Goal: Check status: Check status

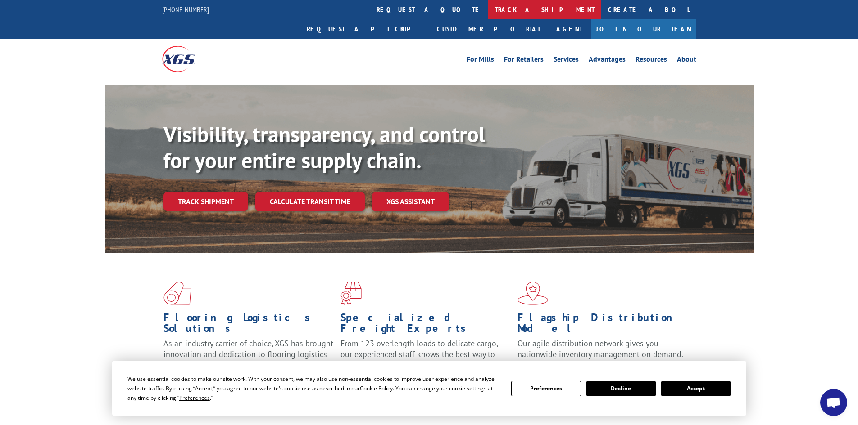
click at [488, 11] on link "track a shipment" at bounding box center [544, 9] width 113 height 19
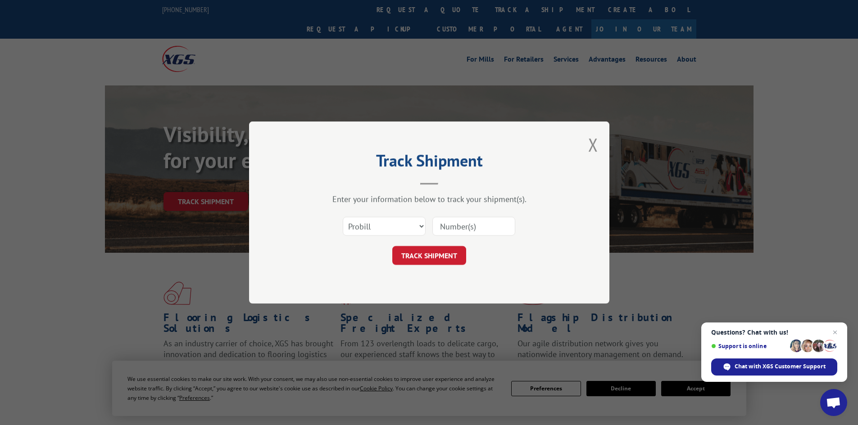
click at [462, 226] on input at bounding box center [473, 226] width 83 height 19
paste input "1934511094"
type input "1934511094"
click at [437, 255] on button "TRACK SHIPMENT" at bounding box center [429, 255] width 74 height 19
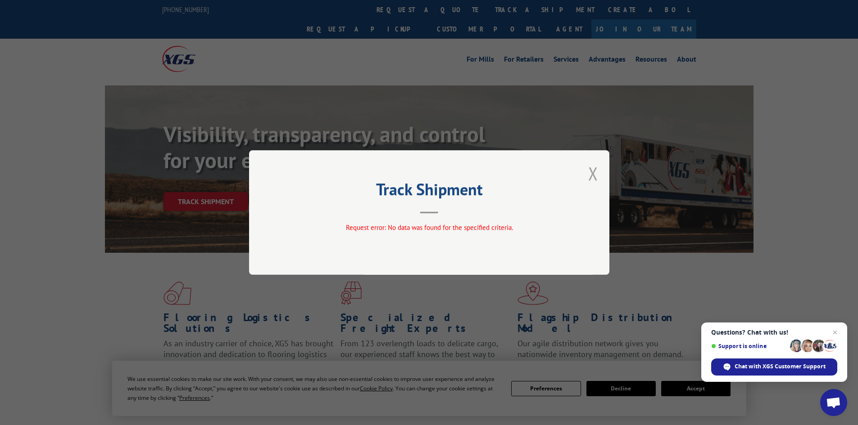
click at [594, 175] on button "Close modal" at bounding box center [593, 174] width 10 height 24
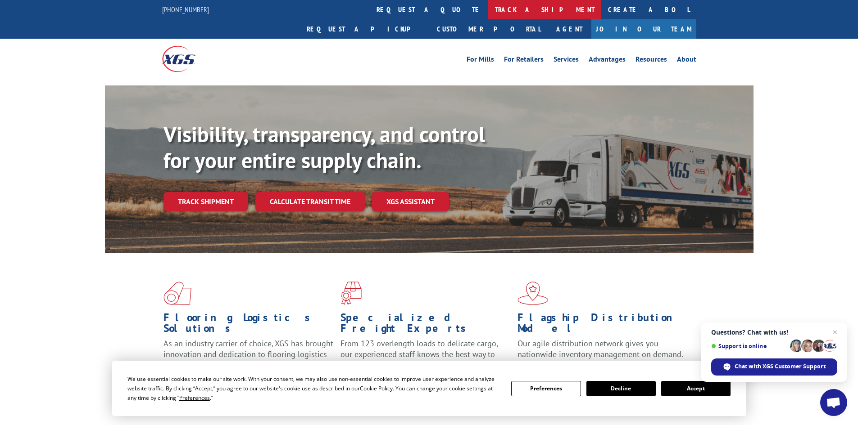
click at [488, 9] on link "track a shipment" at bounding box center [544, 9] width 113 height 19
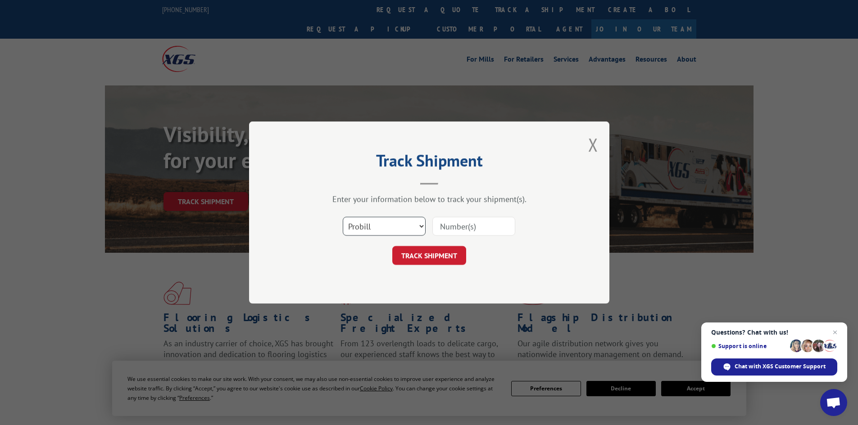
click at [385, 224] on select "Select category... Probill BOL PO" at bounding box center [384, 226] width 83 height 19
select select "bol"
click at [343, 217] on select "Select category... Probill BOL PO" at bounding box center [384, 226] width 83 height 19
click at [469, 226] on input at bounding box center [473, 226] width 83 height 19
paste input "1934511094"
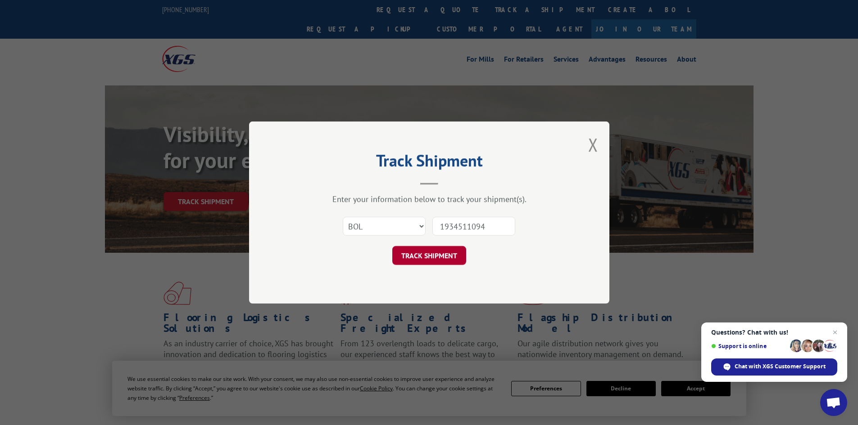
type input "1934511094"
click at [439, 258] on button "TRACK SHIPMENT" at bounding box center [429, 255] width 74 height 19
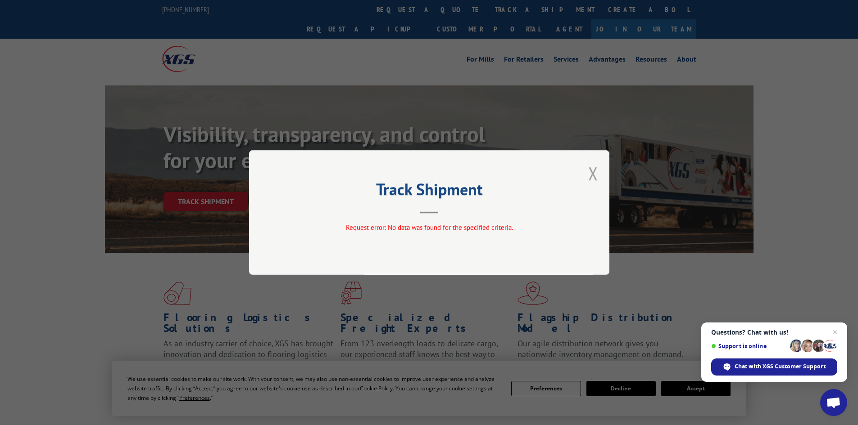
click at [595, 168] on button "Close modal" at bounding box center [593, 174] width 10 height 24
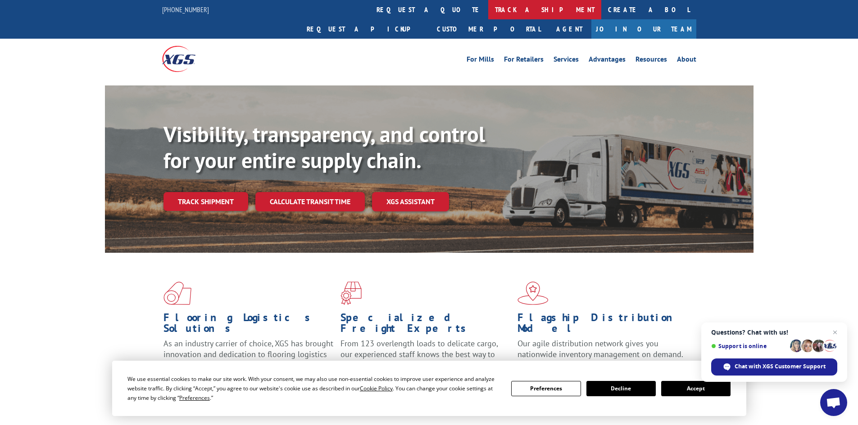
click at [488, 11] on link "track a shipment" at bounding box center [544, 9] width 113 height 19
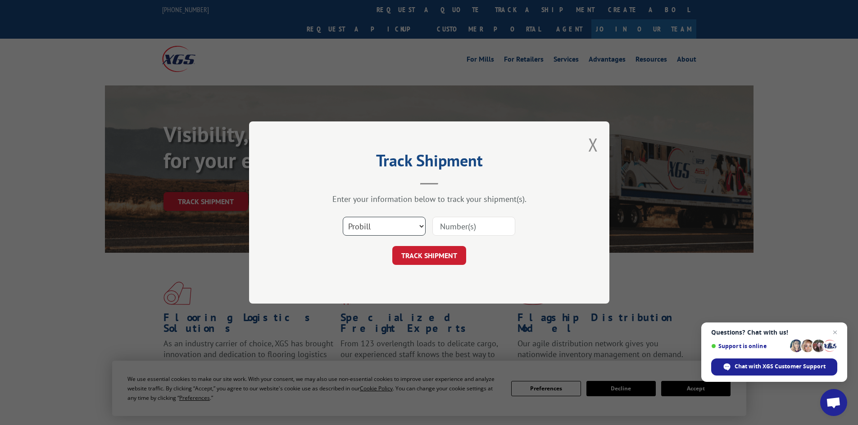
click at [403, 228] on select "Select category... Probill BOL PO" at bounding box center [384, 226] width 83 height 19
select select "bol"
click at [343, 217] on select "Select category... Probill BOL PO" at bounding box center [384, 226] width 83 height 19
click at [468, 223] on input at bounding box center [473, 226] width 83 height 19
paste input "04511300016652064"
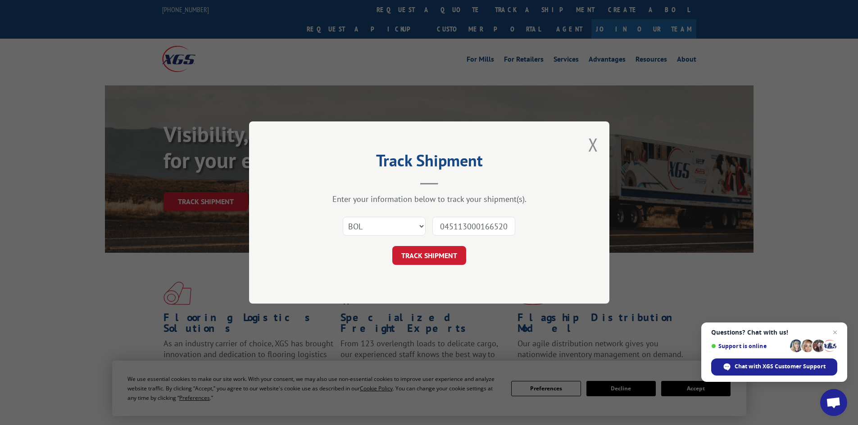
scroll to position [0, 7]
type input "04511300016652064"
click at [428, 254] on button "TRACK SHIPMENT" at bounding box center [429, 255] width 74 height 19
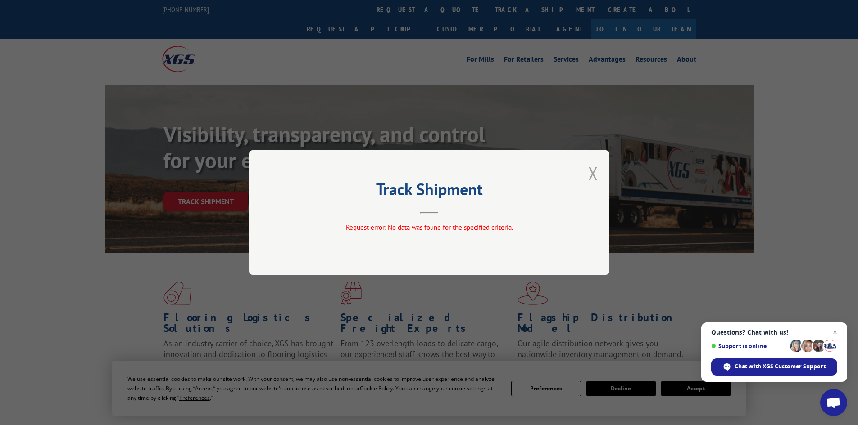
click at [592, 176] on button "Close modal" at bounding box center [593, 174] width 10 height 24
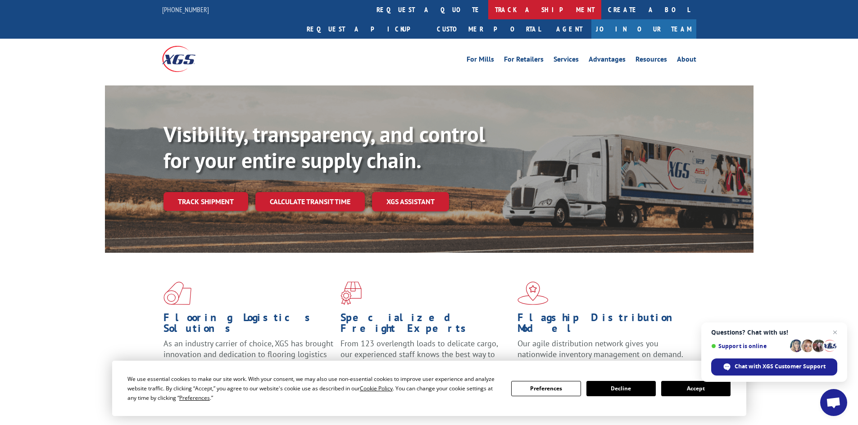
click at [488, 9] on link "track a shipment" at bounding box center [544, 9] width 113 height 19
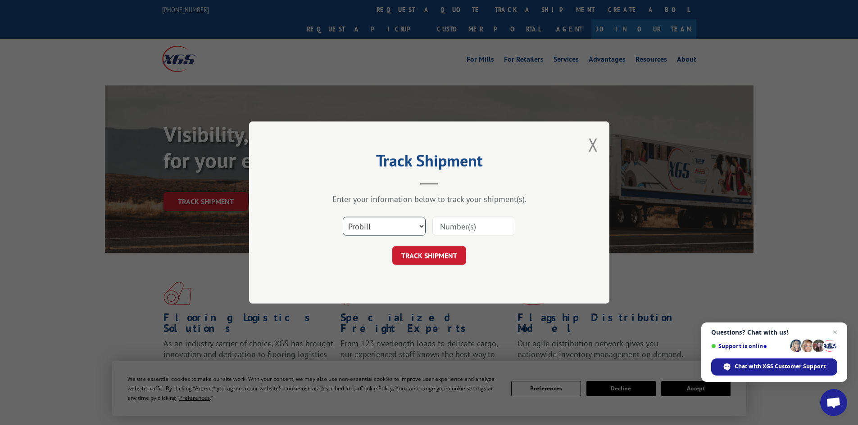
click at [406, 227] on select "Select category... Probill BOL PO" at bounding box center [384, 226] width 83 height 19
select select "bol"
click at [343, 217] on select "Select category... Probill BOL PO" at bounding box center [384, 226] width 83 height 19
click at [471, 227] on input at bounding box center [473, 226] width 83 height 19
paste input "04511300016652064"
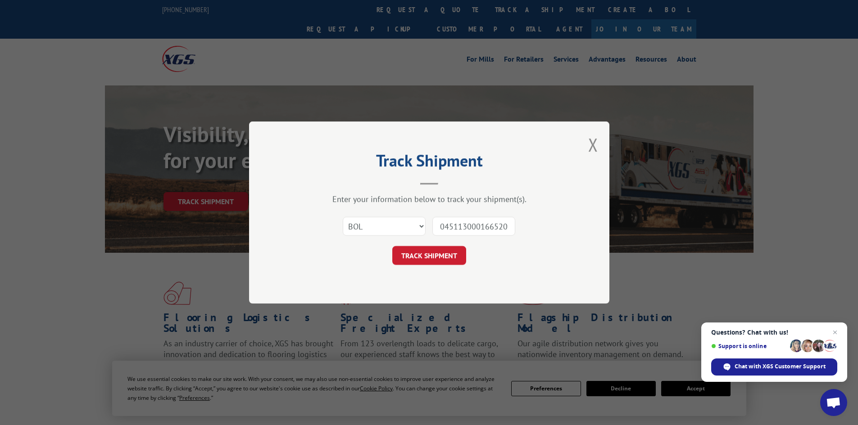
scroll to position [0, 7]
click at [441, 227] on input "04511300016652064" at bounding box center [473, 226] width 83 height 19
type input "511300016652064"
click at [446, 256] on button "TRACK SHIPMENT" at bounding box center [429, 255] width 74 height 19
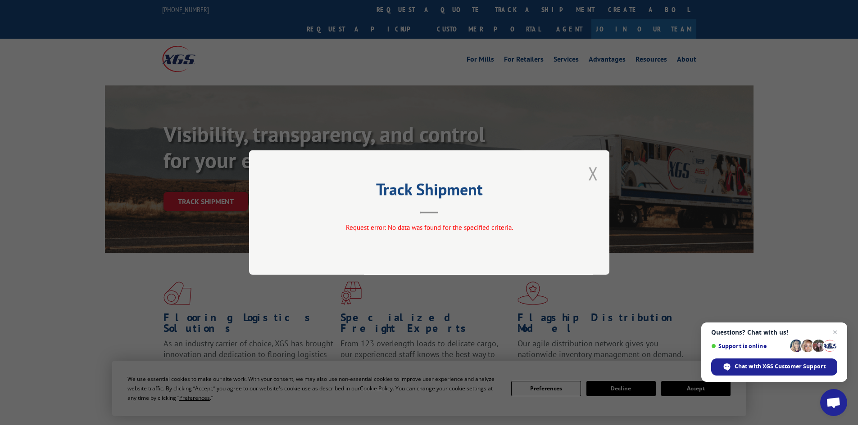
click at [596, 171] on button "Close modal" at bounding box center [593, 174] width 10 height 24
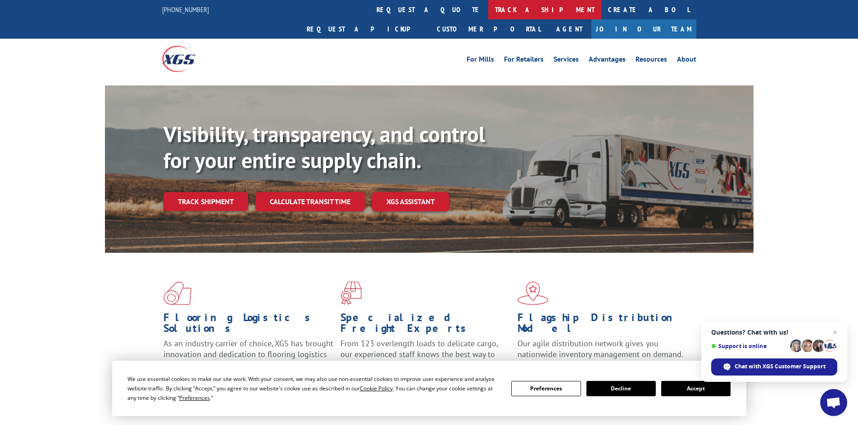
click at [488, 7] on link "track a shipment" at bounding box center [544, 9] width 113 height 19
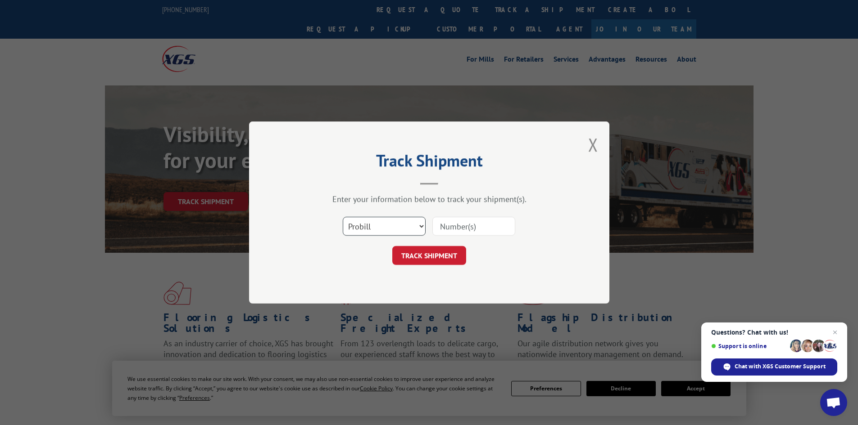
click at [392, 222] on select "Select category... Probill BOL PO" at bounding box center [384, 226] width 83 height 19
click at [343, 217] on select "Select category... Probill BOL PO" at bounding box center [384, 226] width 83 height 19
click at [466, 227] on input at bounding box center [473, 226] width 83 height 19
paste input "04511300016652064"
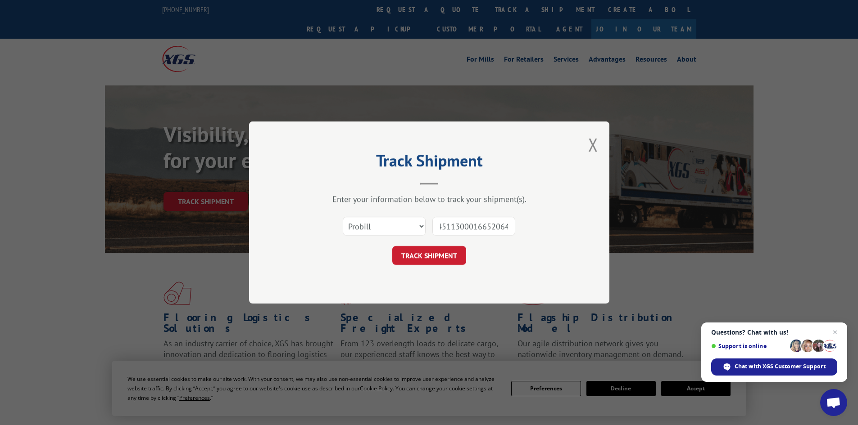
click at [442, 227] on input "04511300016652064" at bounding box center [473, 226] width 83 height 19
type input "511300016652064"
click button "TRACK SHIPMENT" at bounding box center [429, 255] width 74 height 19
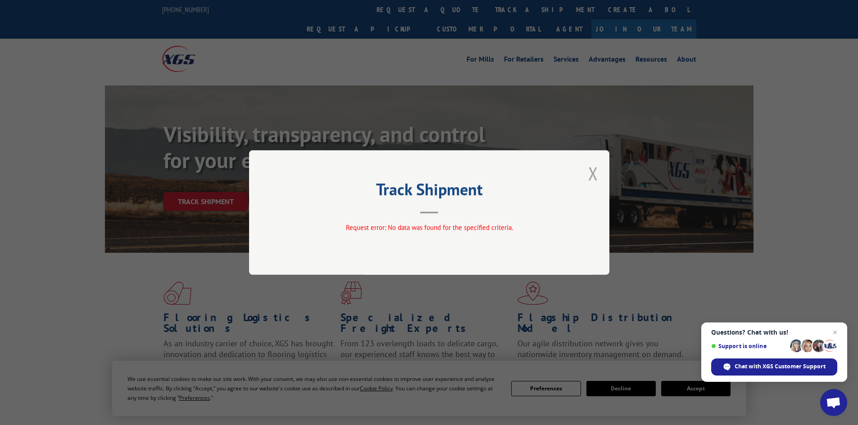
click at [596, 174] on button "Close modal" at bounding box center [593, 174] width 10 height 24
